Goal: Contribute content

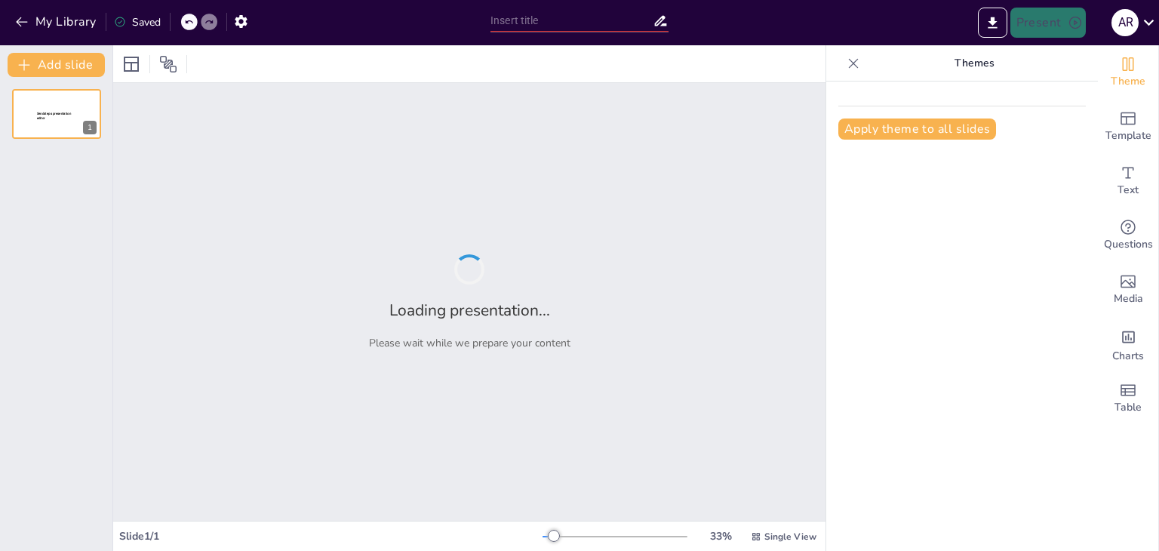
type input "Marco Normativo de la Inversión en [GEOGRAPHIC_DATA]"
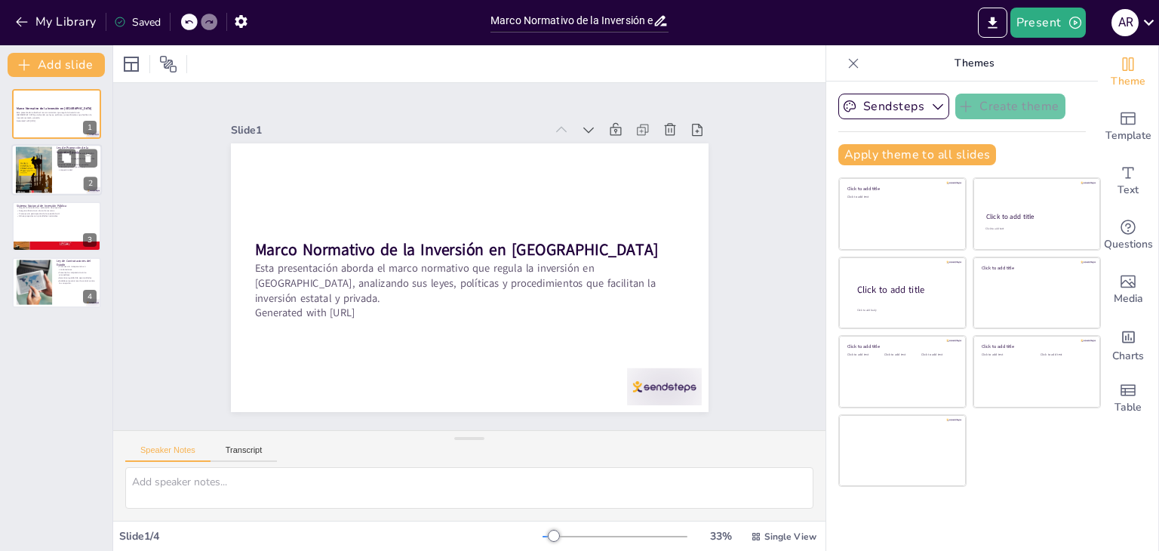
click at [36, 176] on div at bounding box center [34, 169] width 36 height 51
type textarea "La Ley N° 27245 es crucial porque establece un marco legal que fomenta la inver…"
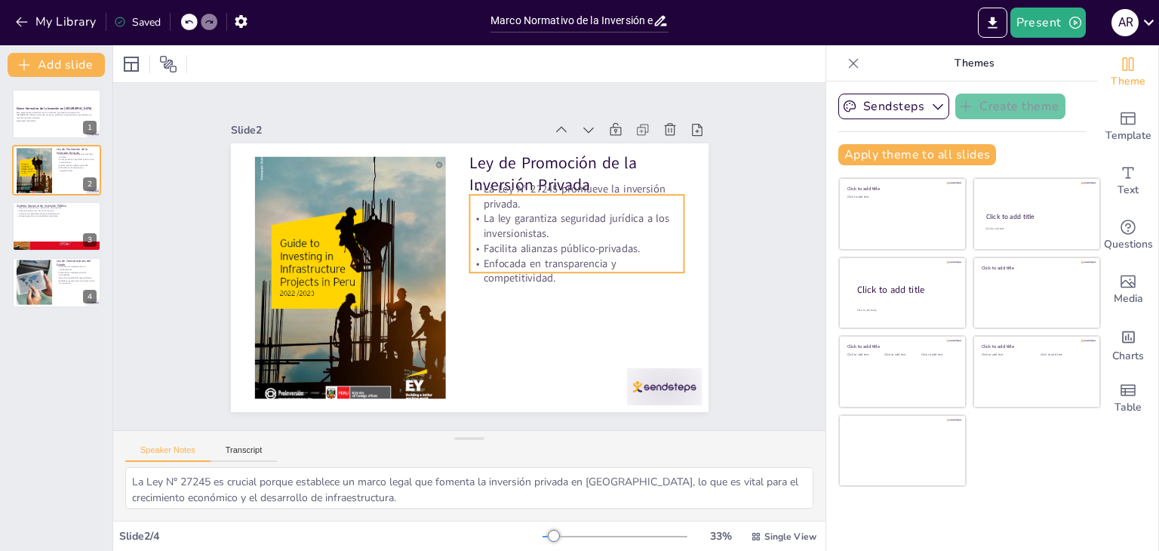
click at [477, 241] on p "Facilita alianzas público-privadas." at bounding box center [576, 270] width 214 height 59
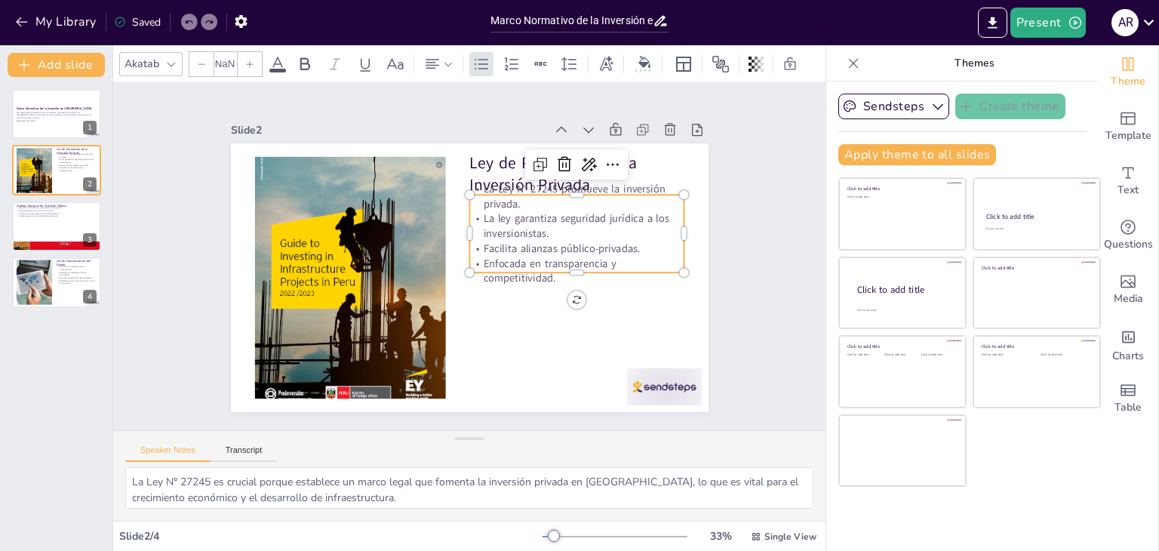
type input "32"
click at [504, 278] on p "Enfocada en transparencia y competitividad." at bounding box center [574, 282] width 217 height 52
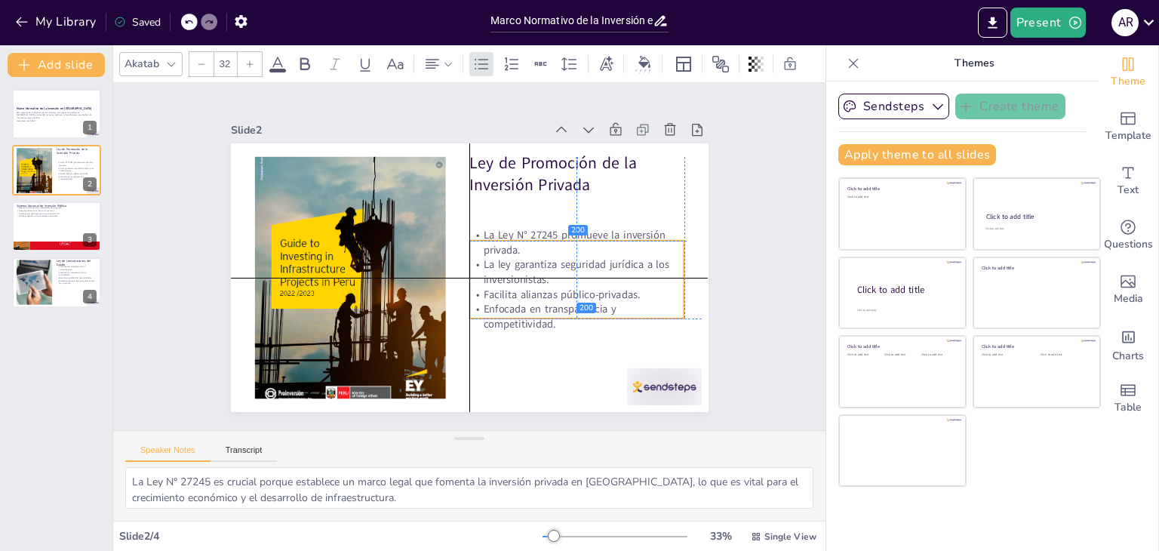
drag, startPoint x: 514, startPoint y: 260, endPoint x: 516, endPoint y: 306, distance: 45.3
click at [439, 306] on p "Enfocada en transparencia y competitividad." at bounding box center [350, 284] width 180 height 166
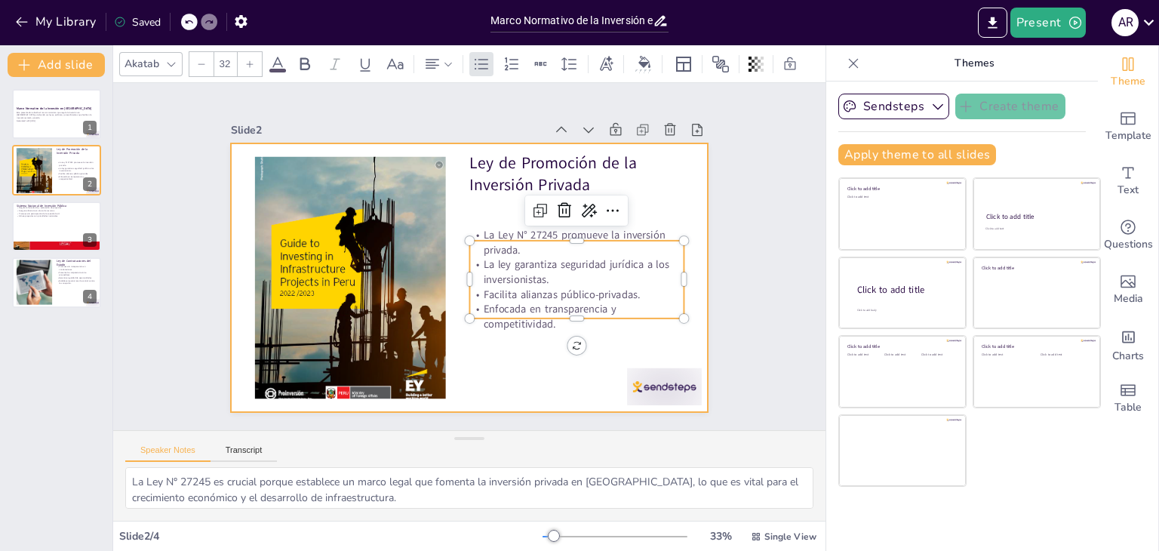
click at [518, 357] on div at bounding box center [467, 277] width 503 height 317
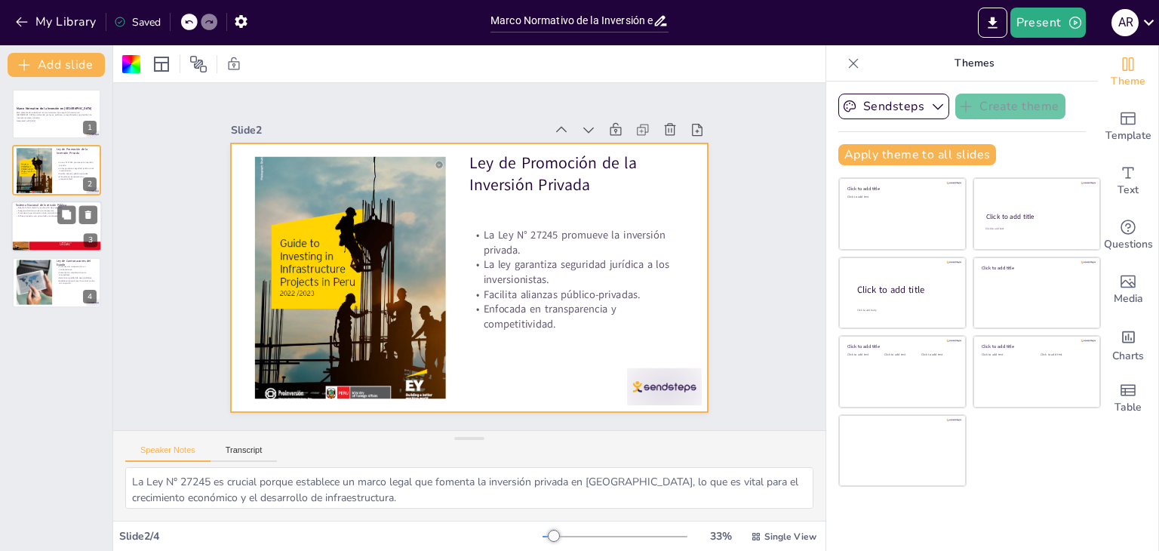
click at [48, 230] on div at bounding box center [56, 226] width 91 height 51
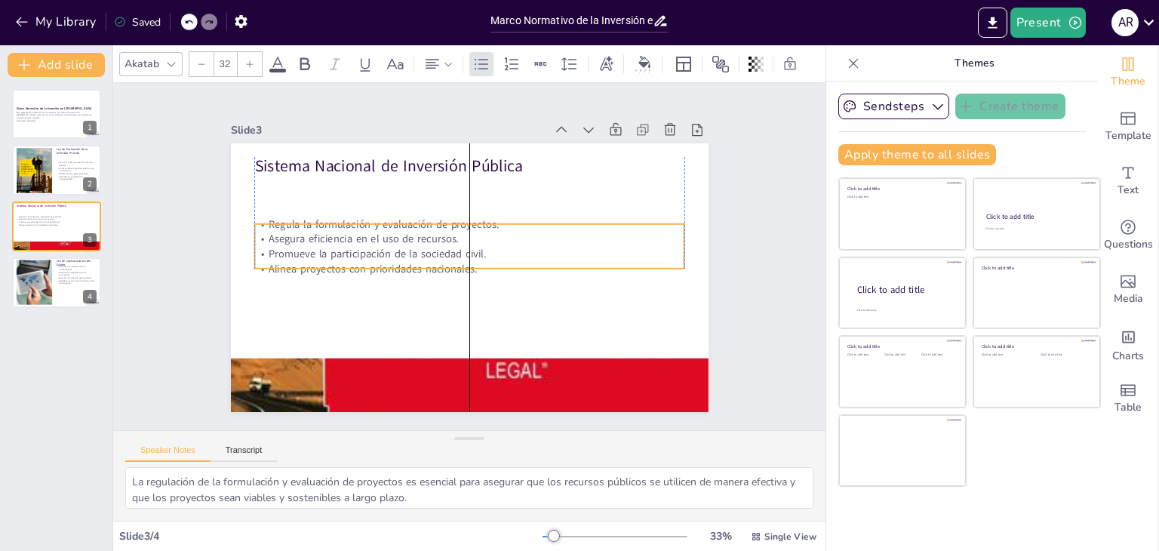
drag, startPoint x: 335, startPoint y: 197, endPoint x: 333, endPoint y: 242, distance: 45.3
click at [333, 242] on p "Promueve la participación de la sociedad civil." at bounding box center [471, 254] width 380 height 228
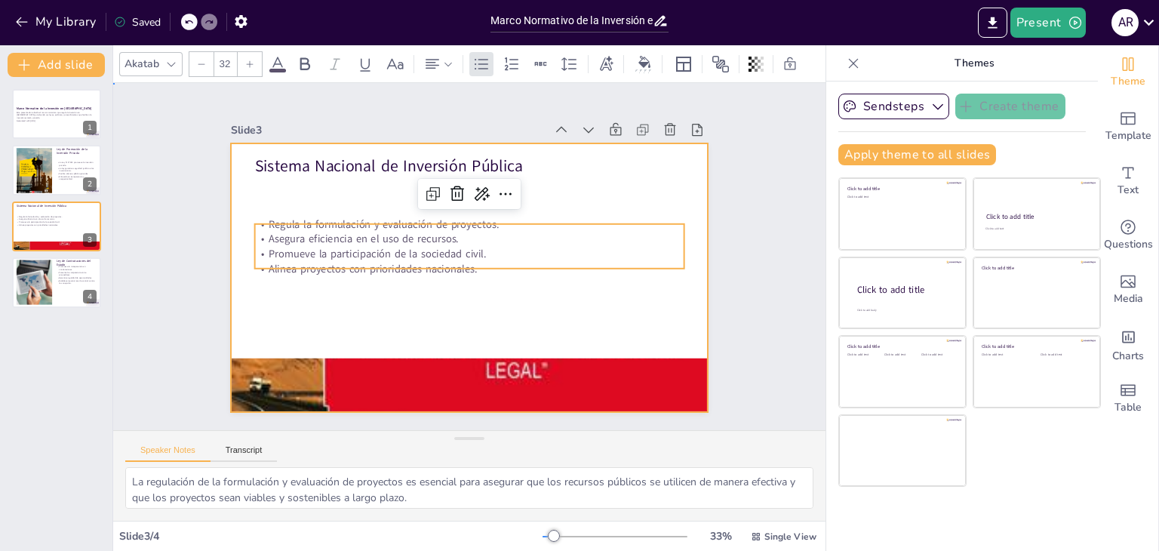
click at [333, 294] on div at bounding box center [461, 276] width 546 height 440
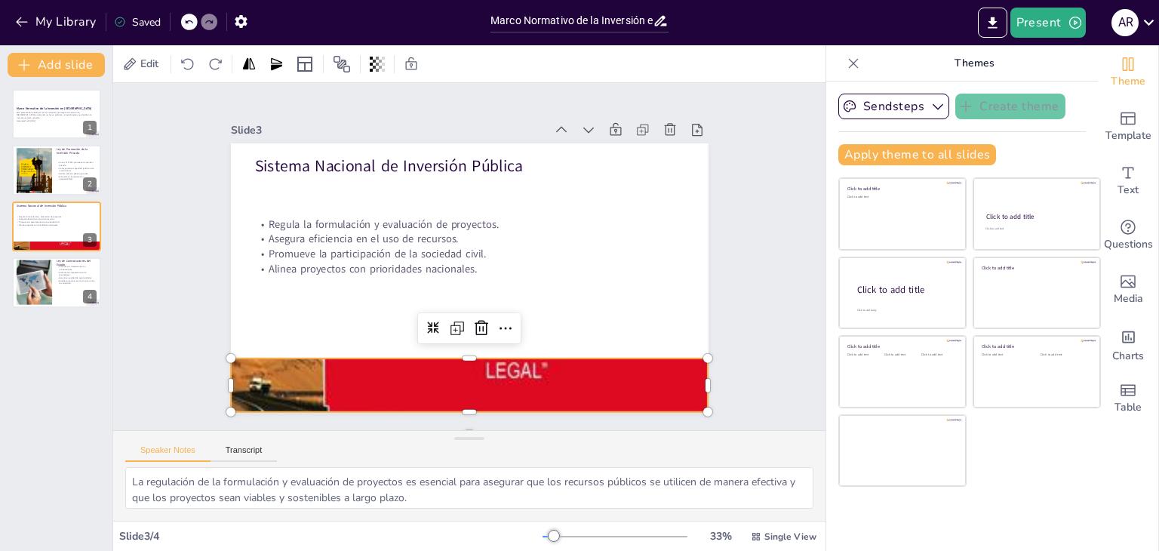
click at [336, 380] on div at bounding box center [470, 385] width 478 height 358
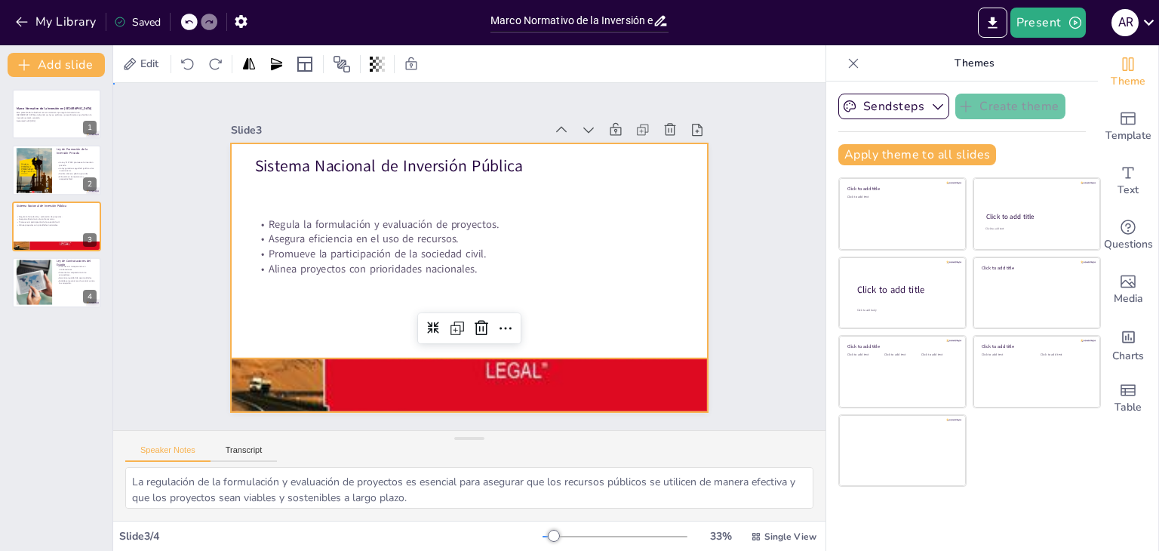
click at [337, 339] on div at bounding box center [470, 277] width 478 height 269
click at [154, 342] on div "Slide 1 Marco Normativo de la Inversión en [GEOGRAPHIC_DATA] Esta presentación …" at bounding box center [469, 257] width 745 height 420
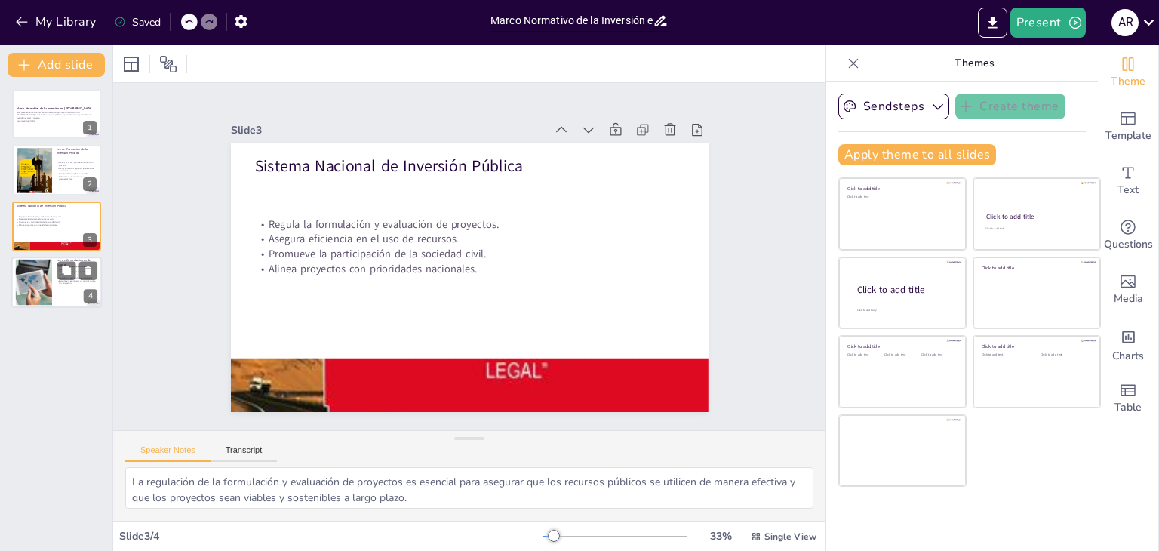
click at [62, 286] on div at bounding box center [56, 282] width 91 height 51
type textarea "La promoción de la transparencia en las contrataciones es esencial para constru…"
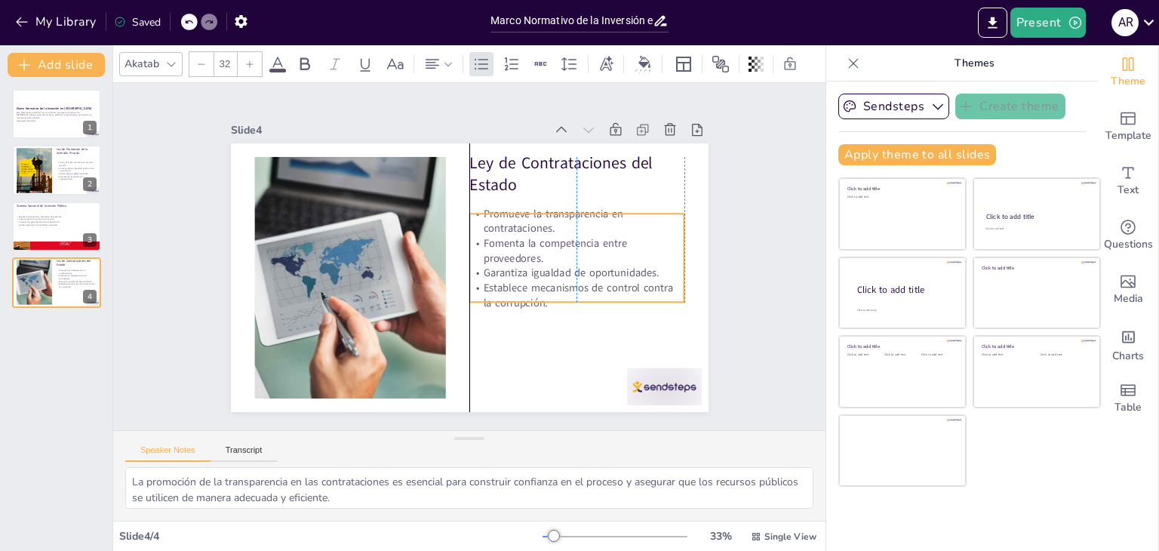
drag, startPoint x: 546, startPoint y: 248, endPoint x: 547, endPoint y: 266, distance: 18.9
click at [547, 266] on p "Garantiza igualdad de oportunidades." at bounding box center [574, 284] width 215 height 37
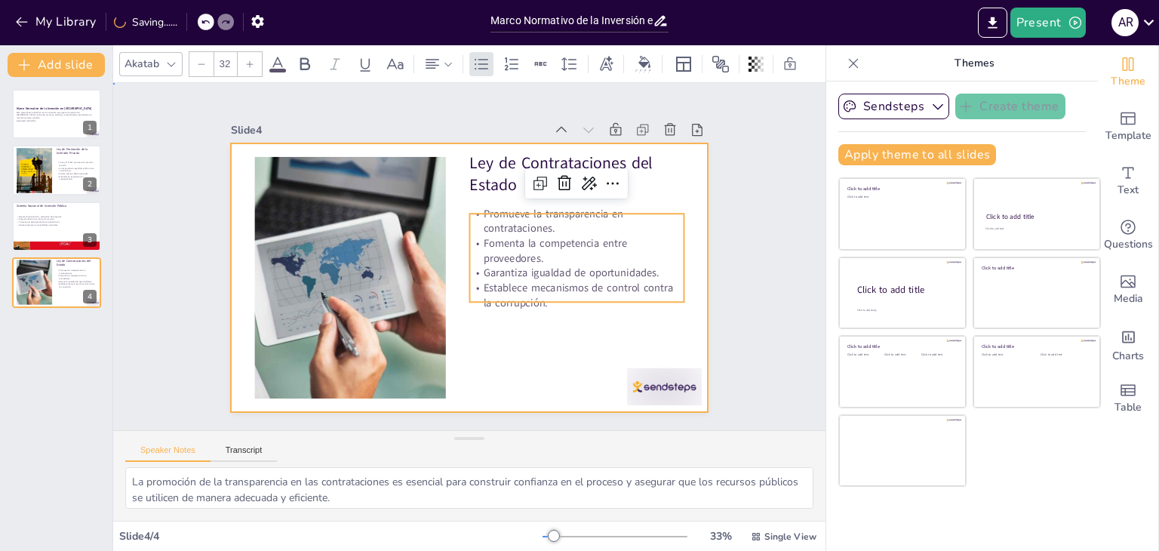
click at [515, 357] on div at bounding box center [470, 277] width 478 height 269
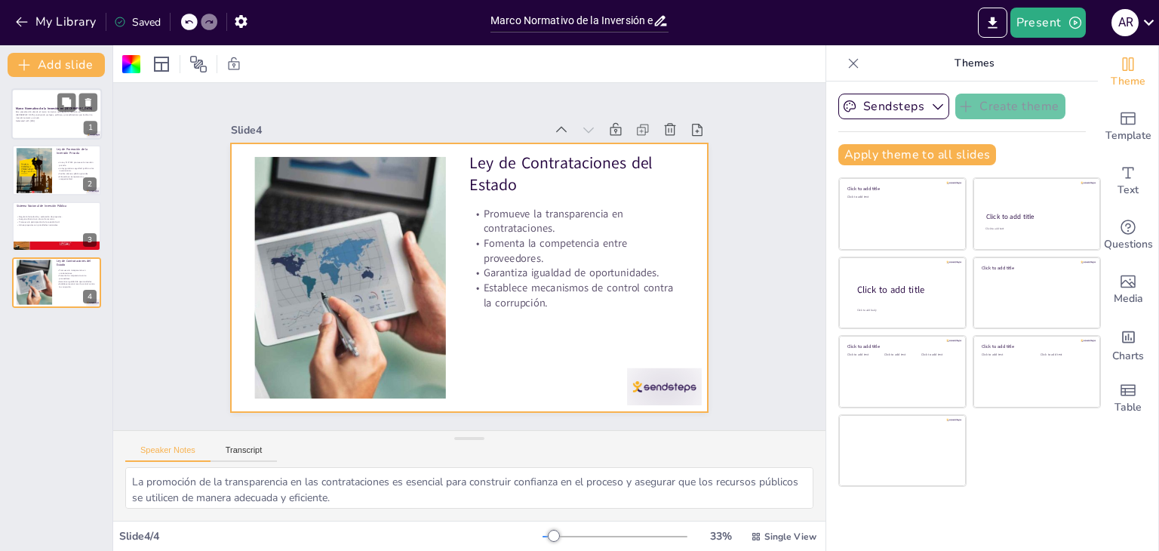
click at [58, 128] on div at bounding box center [56, 113] width 91 height 51
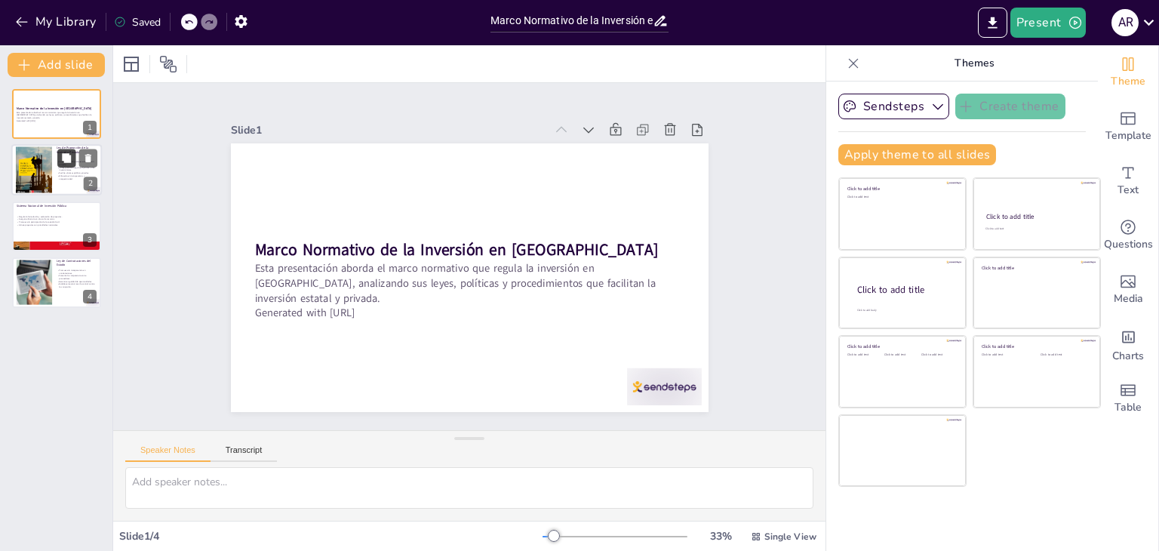
click at [60, 161] on button at bounding box center [66, 158] width 18 height 18
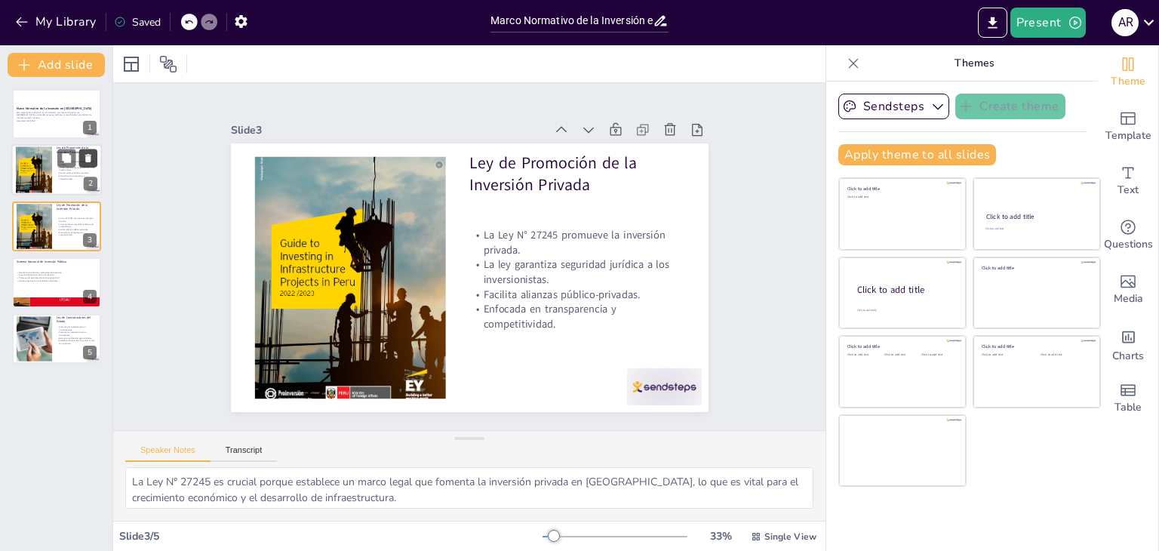
click at [91, 158] on icon at bounding box center [88, 158] width 11 height 11
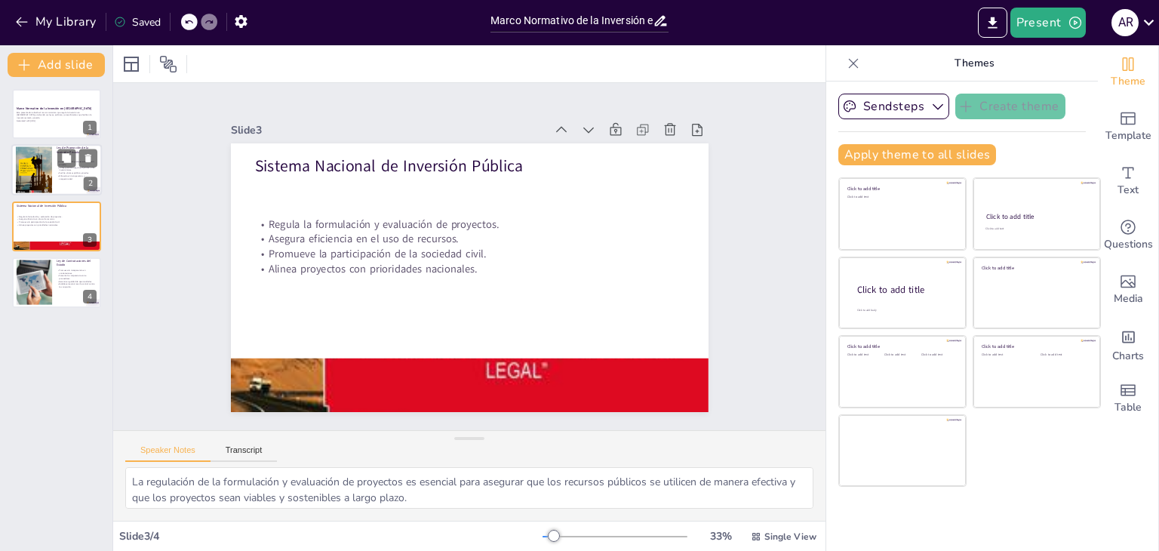
click at [48, 174] on div at bounding box center [34, 169] width 36 height 51
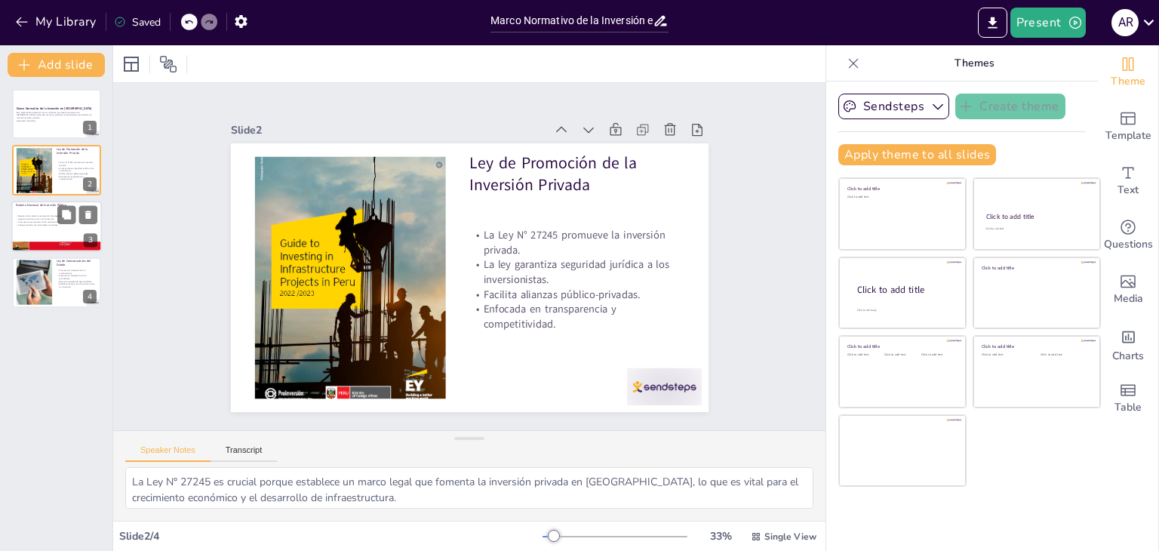
click at [38, 231] on div at bounding box center [56, 226] width 91 height 51
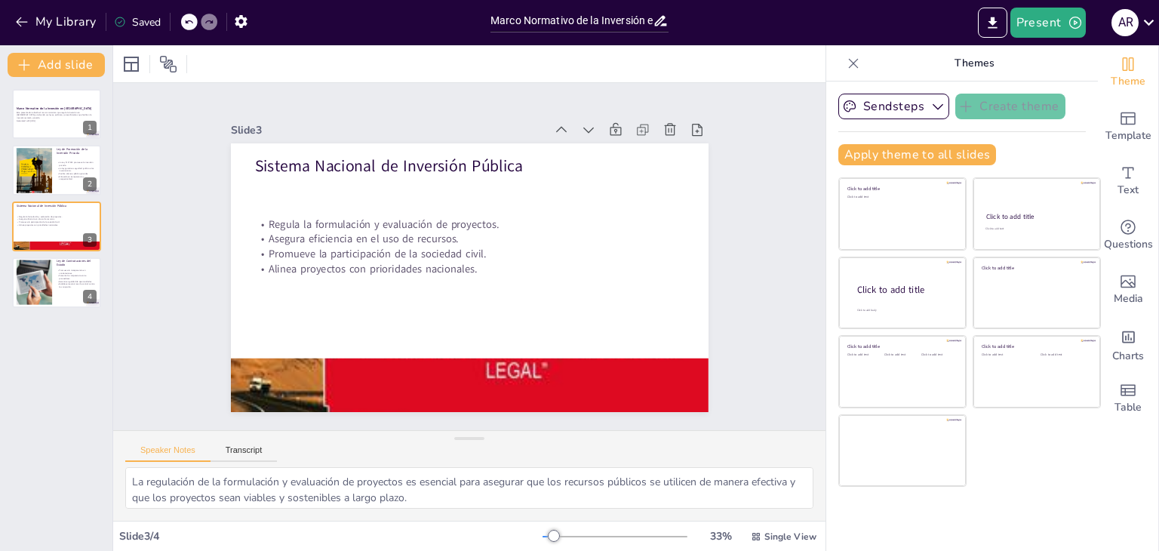
click at [60, 309] on div "Marco Normativo de la Inversión en [GEOGRAPHIC_DATA] Esta presentación aborda e…" at bounding box center [56, 314] width 112 height 474
click at [52, 294] on div at bounding box center [56, 282] width 91 height 51
type textarea "La promoción de la transparencia en las contrataciones es esencial para constru…"
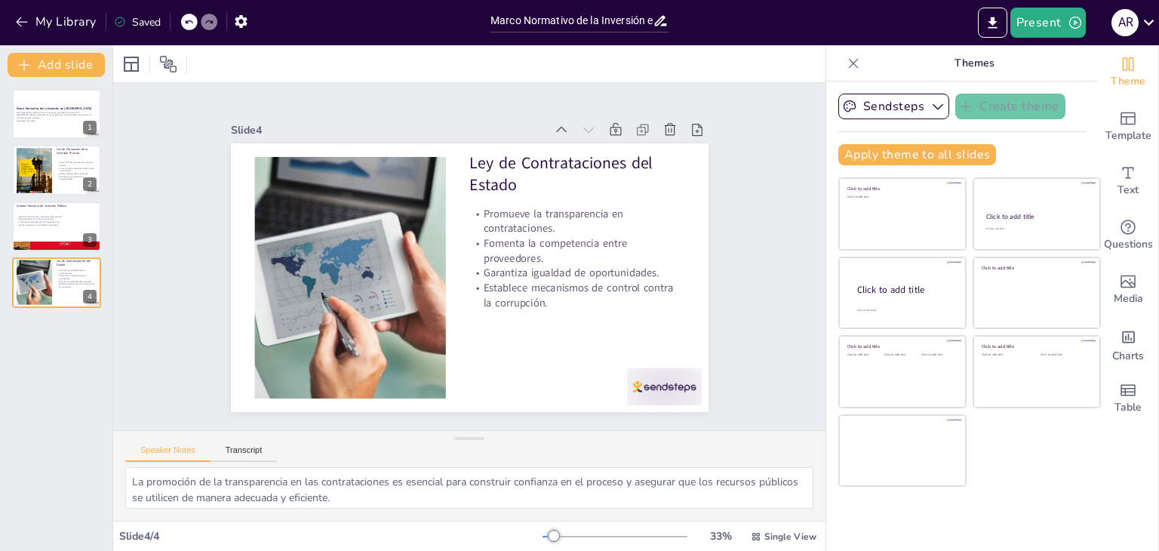
drag, startPoint x: 1158, startPoint y: 161, endPoint x: 1158, endPoint y: 293, distance: 132.1
click at [1158, 293] on div "Theme Template Text Questions Media Charts Table" at bounding box center [1128, 298] width 61 height 506
click at [744, 442] on div "Speaker Notes Transcript" at bounding box center [469, 449] width 712 height 36
